Goal: Task Accomplishment & Management: Manage account settings

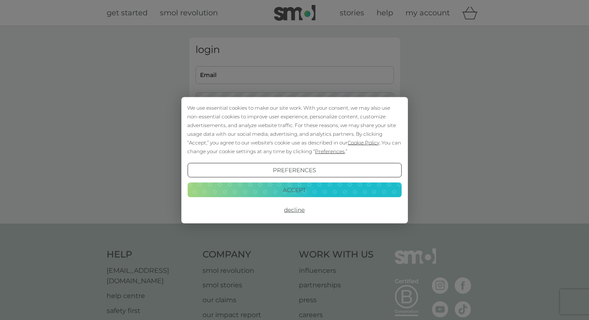
type input "sallywarr@yahoo.com"
click at [302, 188] on button "Accept" at bounding box center [294, 189] width 214 height 15
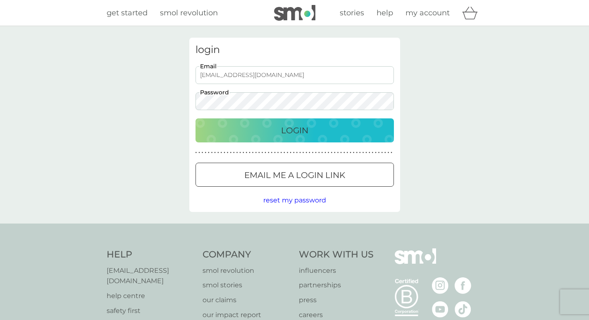
click at [288, 131] on p "Login" at bounding box center [294, 130] width 27 height 13
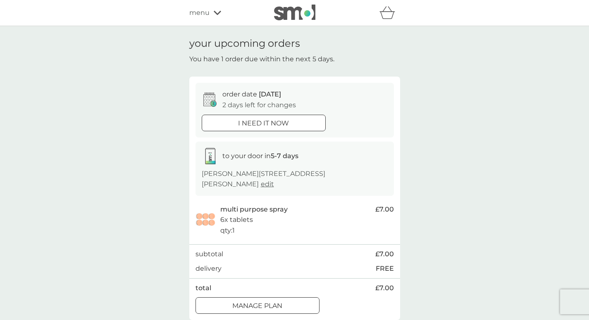
scroll to position [41, 0]
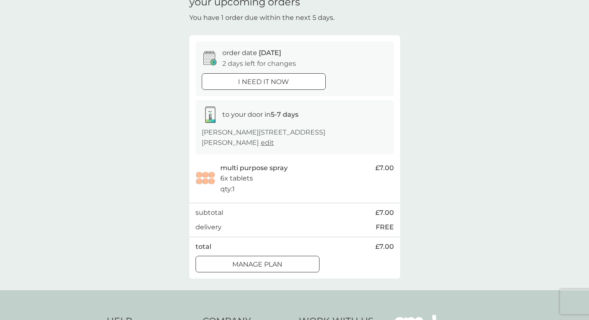
click at [263, 265] on div at bounding box center [258, 264] width 30 height 9
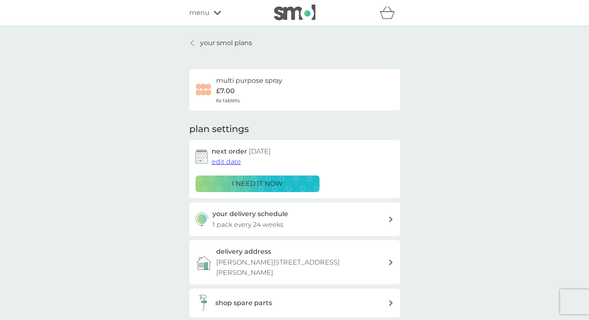
click at [218, 40] on p "your smol plans" at bounding box center [226, 43] width 52 height 11
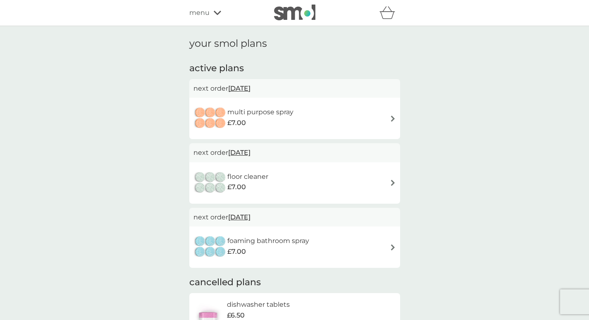
click at [393, 180] on img at bounding box center [393, 182] width 6 height 6
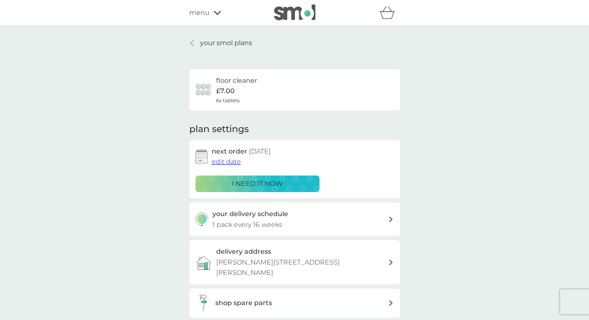
click at [193, 41] on icon at bounding box center [192, 43] width 3 height 6
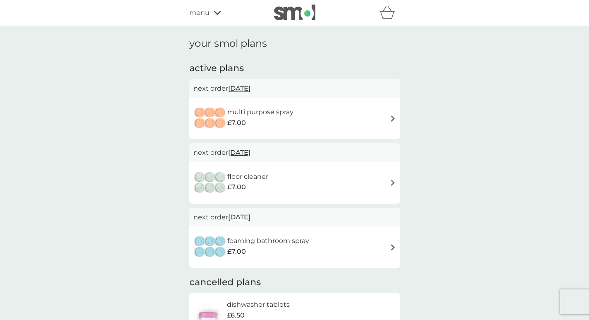
click at [392, 179] on div "floor cleaner £7.00" at bounding box center [295, 182] width 203 height 29
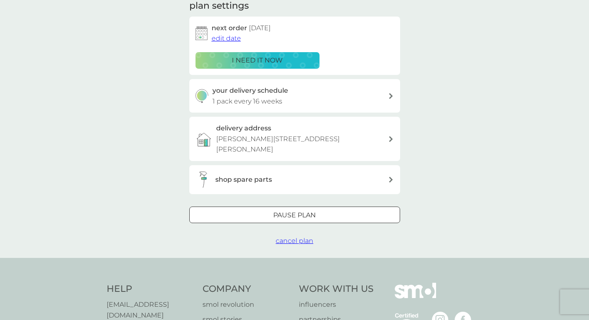
scroll to position [124, 0]
click at [287, 239] on span "cancel plan" at bounding box center [295, 240] width 38 height 8
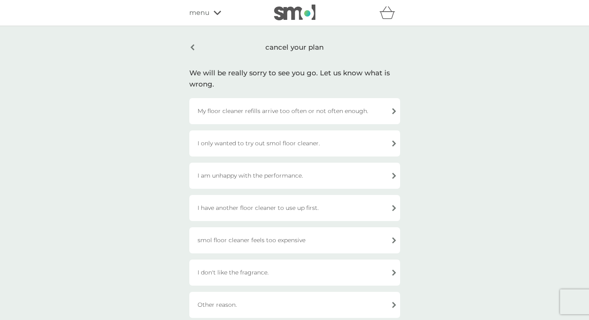
click at [306, 144] on div "I only wanted to try out smol floor cleaner." at bounding box center [294, 143] width 211 height 26
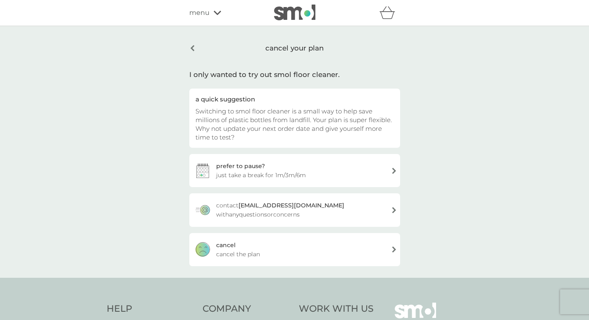
click at [223, 249] on span "cancel the plan" at bounding box center [238, 253] width 44 height 9
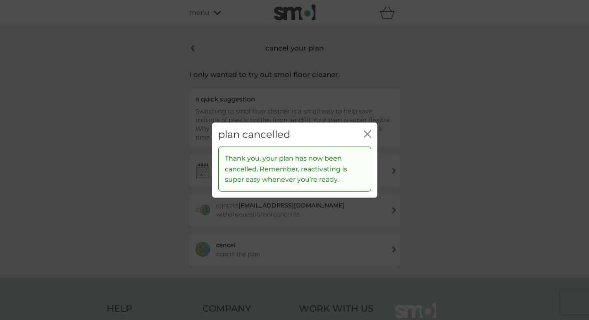
click at [364, 133] on icon "close" at bounding box center [367, 133] width 7 height 7
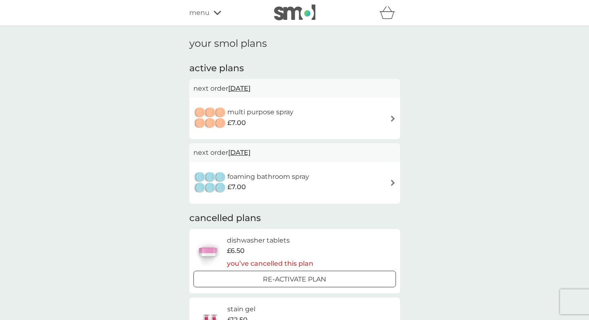
click at [394, 119] on img at bounding box center [393, 118] width 6 height 6
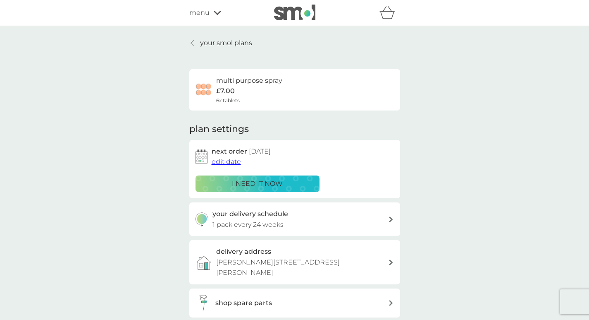
click at [391, 217] on icon at bounding box center [391, 219] width 4 height 6
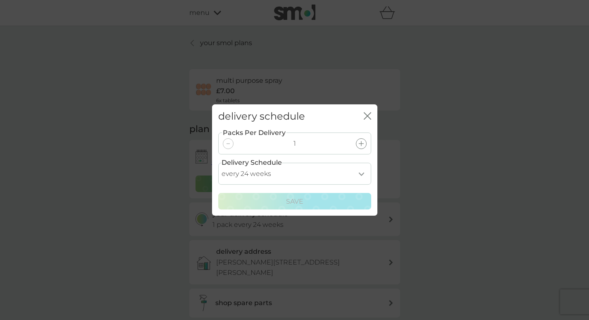
click at [361, 171] on select "every 1 week every 2 weeks every 3 weeks every 4 weeks every 5 weeks every 6 we…" at bounding box center [294, 174] width 153 height 22
select select "245"
click at [218, 163] on select "every 1 week every 2 weeks every 3 weeks every 4 weeks every 5 weeks every 6 we…" at bounding box center [294, 174] width 153 height 22
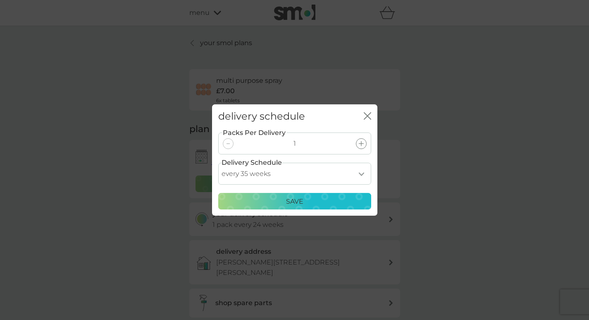
click at [298, 197] on p "Save" at bounding box center [294, 201] width 17 height 11
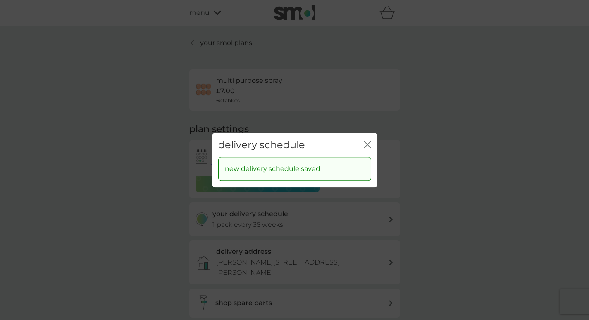
click at [368, 143] on icon "close" at bounding box center [367, 144] width 7 height 7
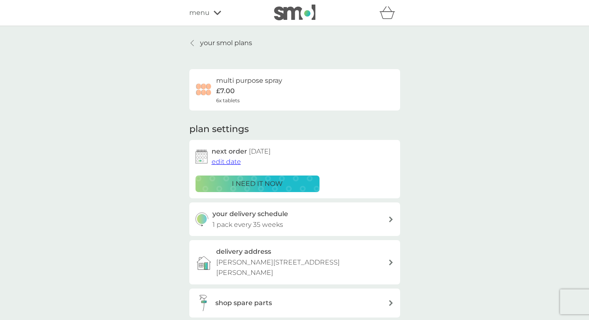
click at [196, 42] on link "your smol plans" at bounding box center [220, 43] width 63 height 11
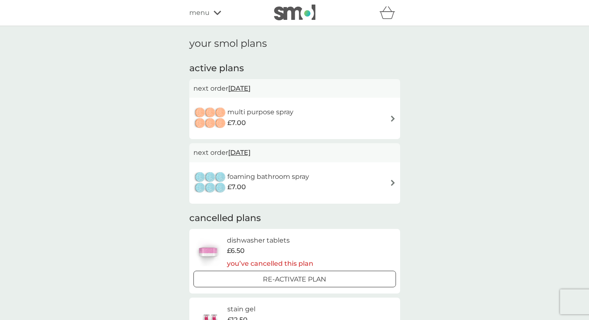
click at [251, 153] on span "[DATE]" at bounding box center [239, 152] width 22 height 16
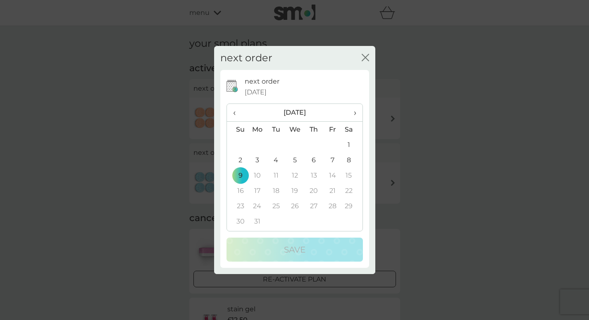
click at [364, 56] on icon "close" at bounding box center [363, 57] width 3 height 7
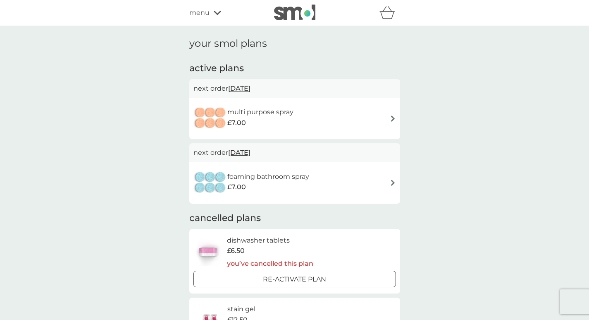
click at [218, 14] on icon at bounding box center [217, 13] width 7 height 4
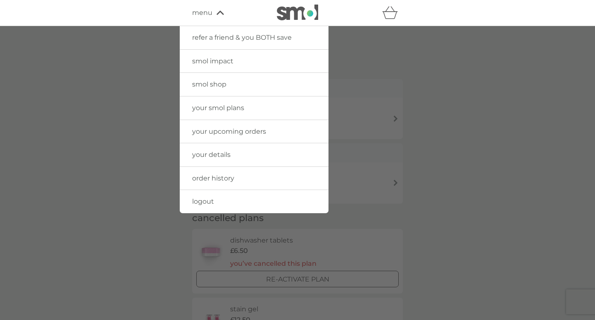
click at [213, 178] on span "order history" at bounding box center [213, 178] width 42 height 8
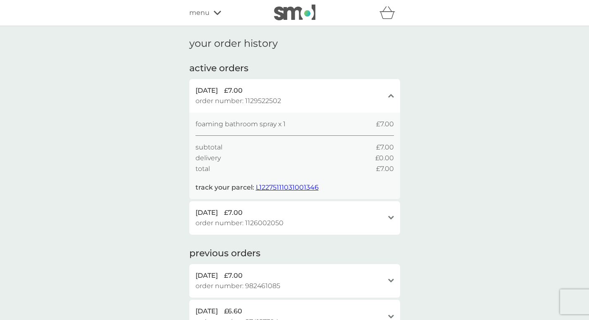
click at [391, 218] on icon "open" at bounding box center [391, 217] width 6 height 4
